Goal: Task Accomplishment & Management: Manage account settings

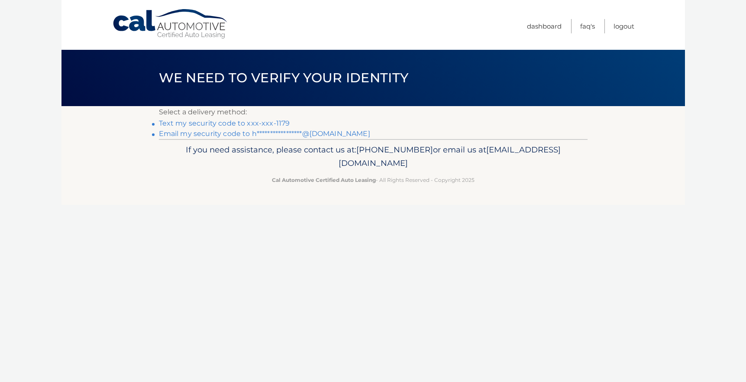
click at [228, 122] on link "Text my security code to xxx-xxx-1179" at bounding box center [224, 123] width 131 height 8
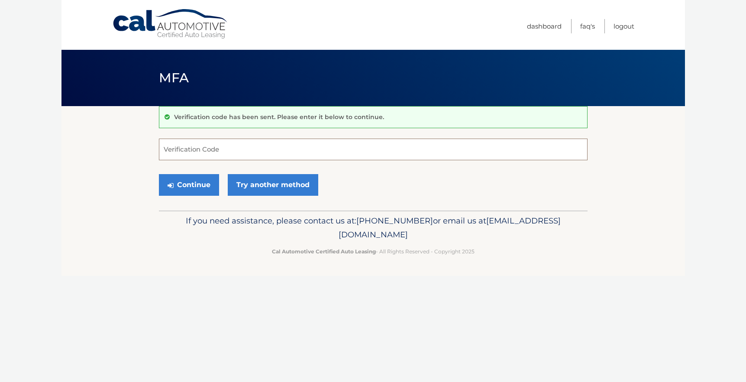
click at [221, 151] on input "Verification Code" at bounding box center [373, 150] width 429 height 22
type input "702594"
click at [209, 183] on button "Continue" at bounding box center [189, 185] width 60 height 22
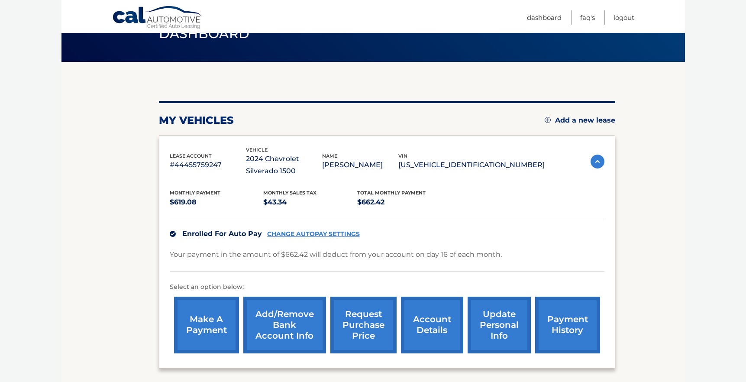
scroll to position [47, 0]
